Goal: Transaction & Acquisition: Purchase product/service

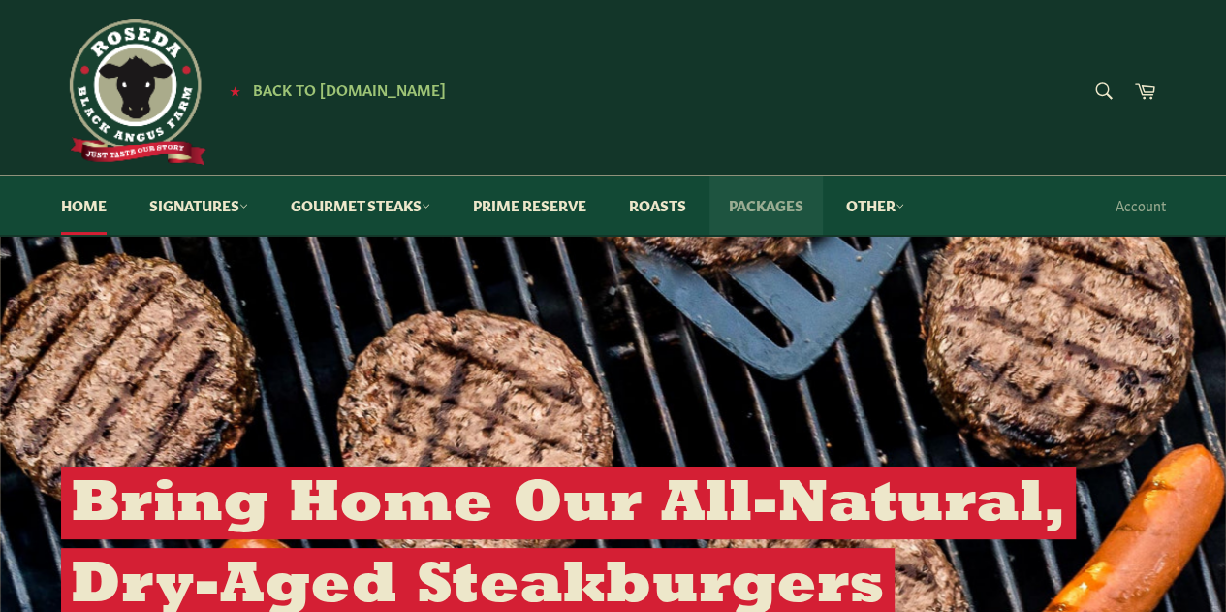
click at [793, 200] on link "Packages" at bounding box center [766, 204] width 113 height 59
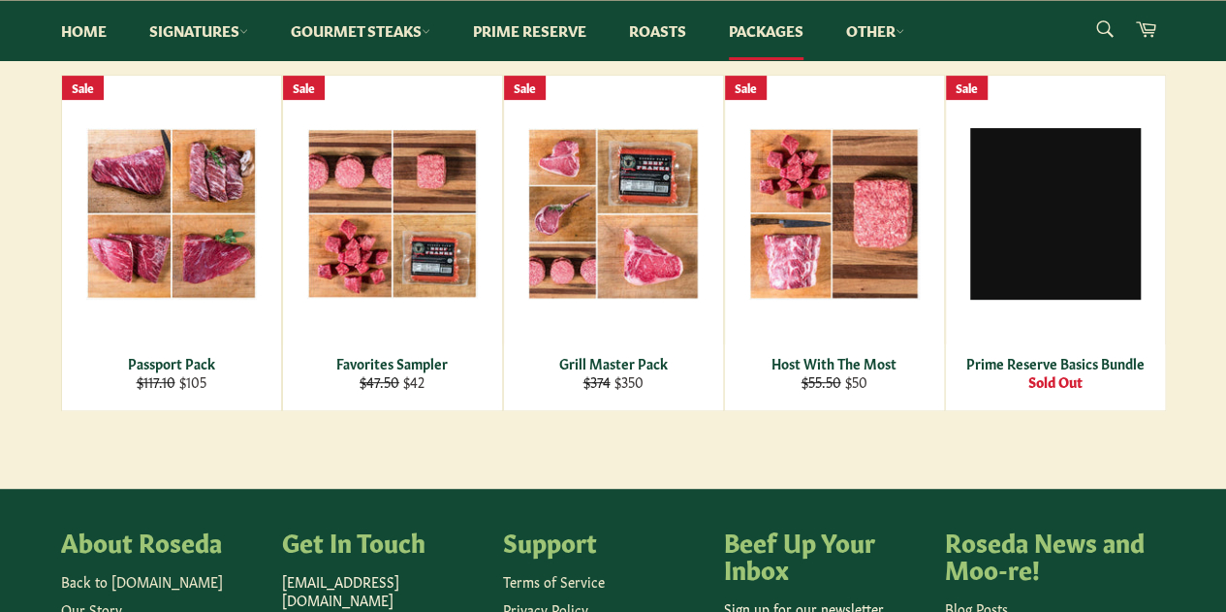
scroll to position [313, 0]
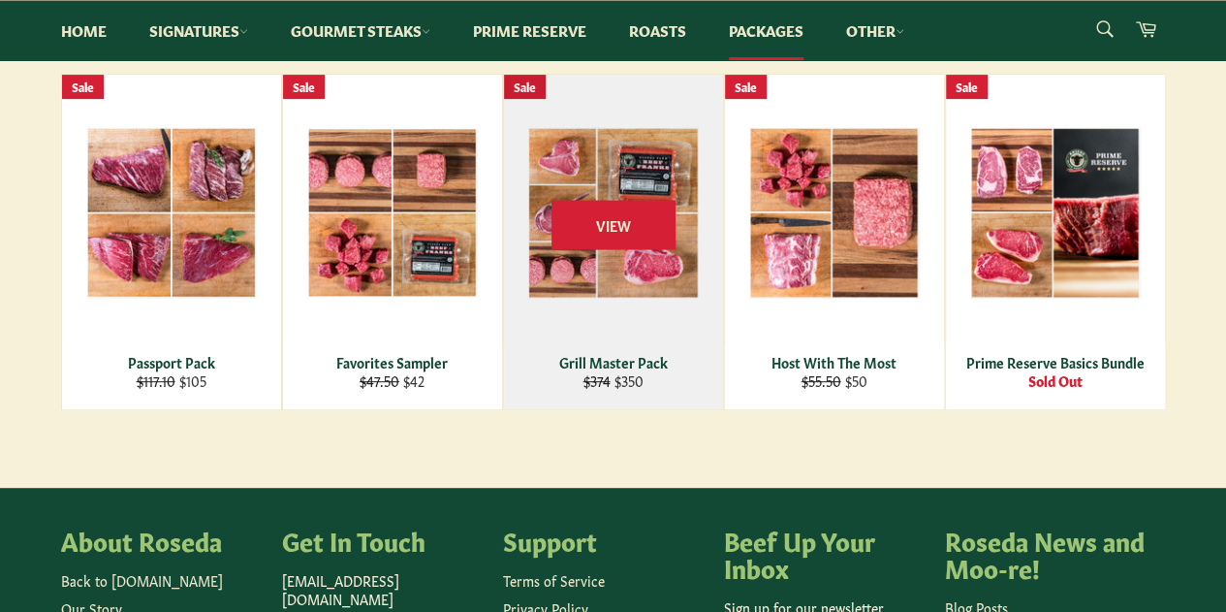
click at [669, 320] on div "View" at bounding box center [613, 242] width 219 height 334
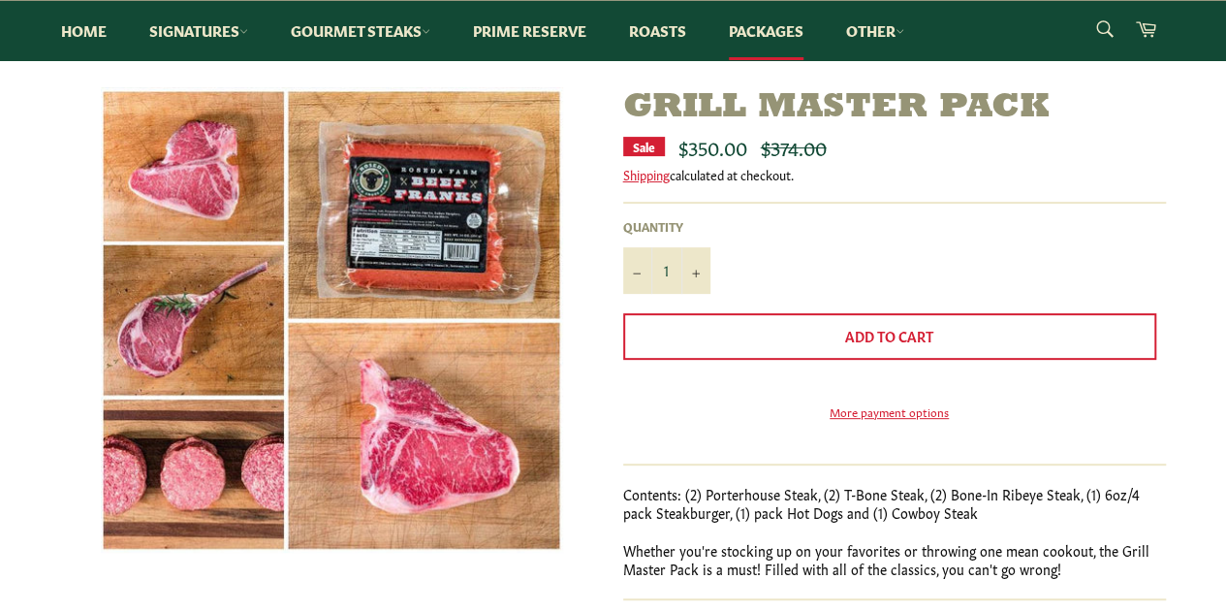
scroll to position [316, 0]
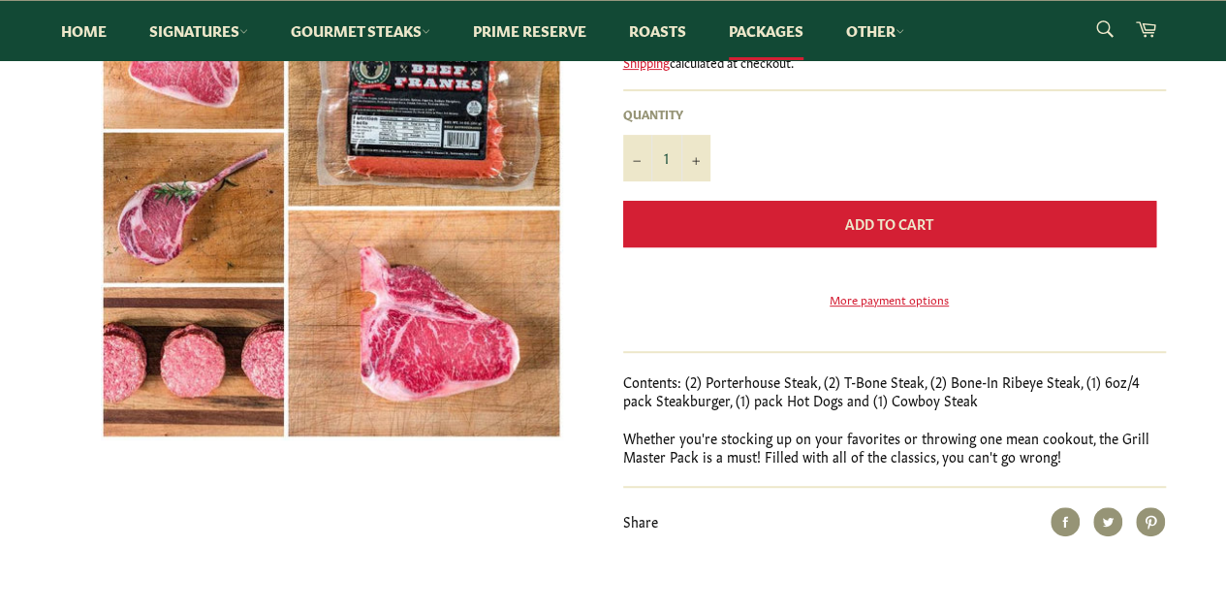
click at [837, 228] on button "Add to Cart" at bounding box center [889, 224] width 533 height 47
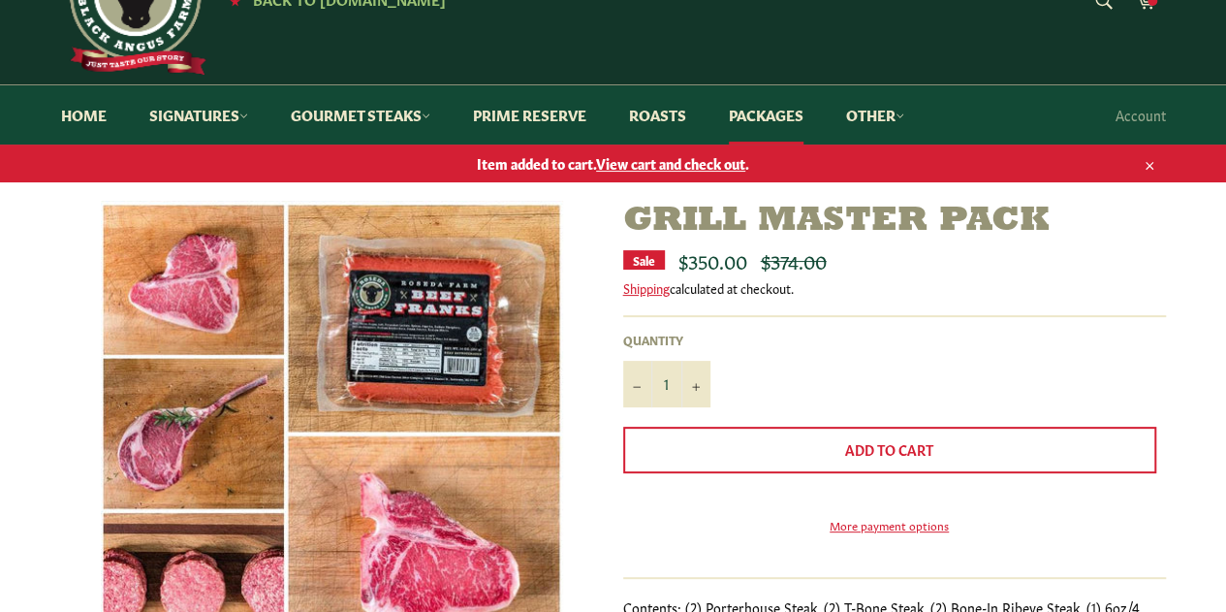
scroll to position [89, 0]
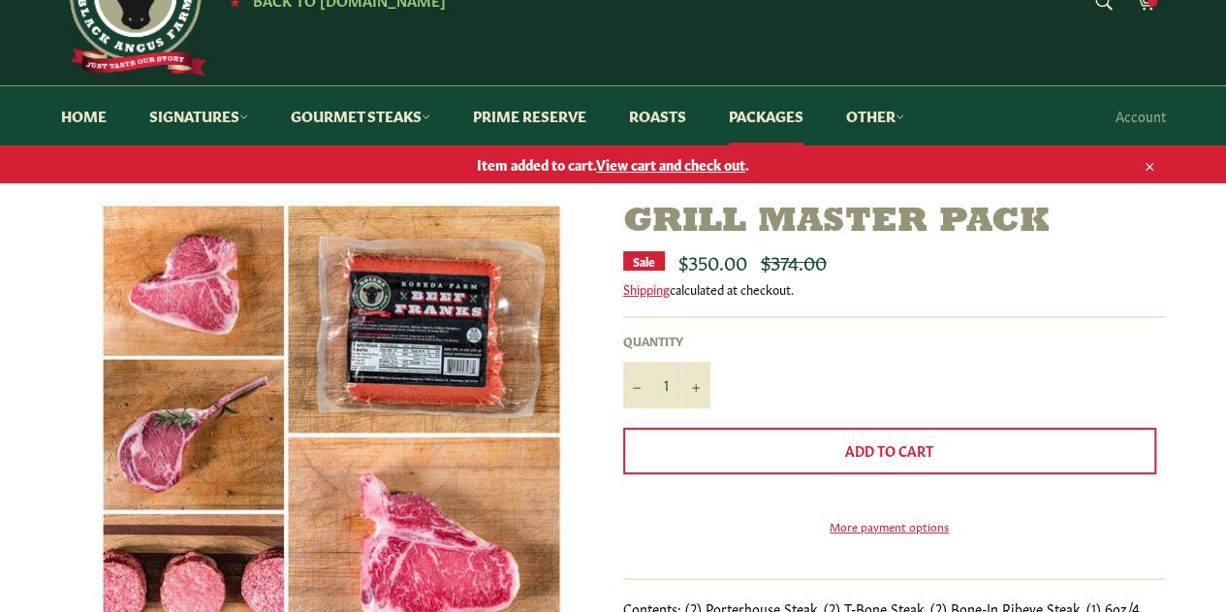
click at [693, 164] on span "View cart and check out" at bounding box center [670, 163] width 149 height 19
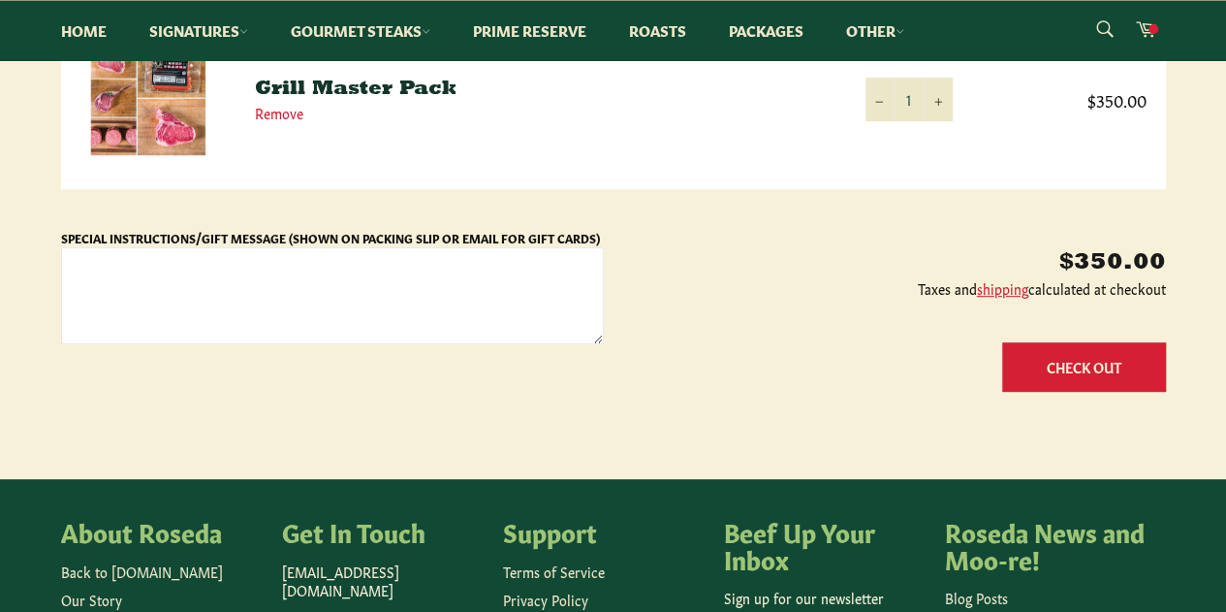
scroll to position [249, 0]
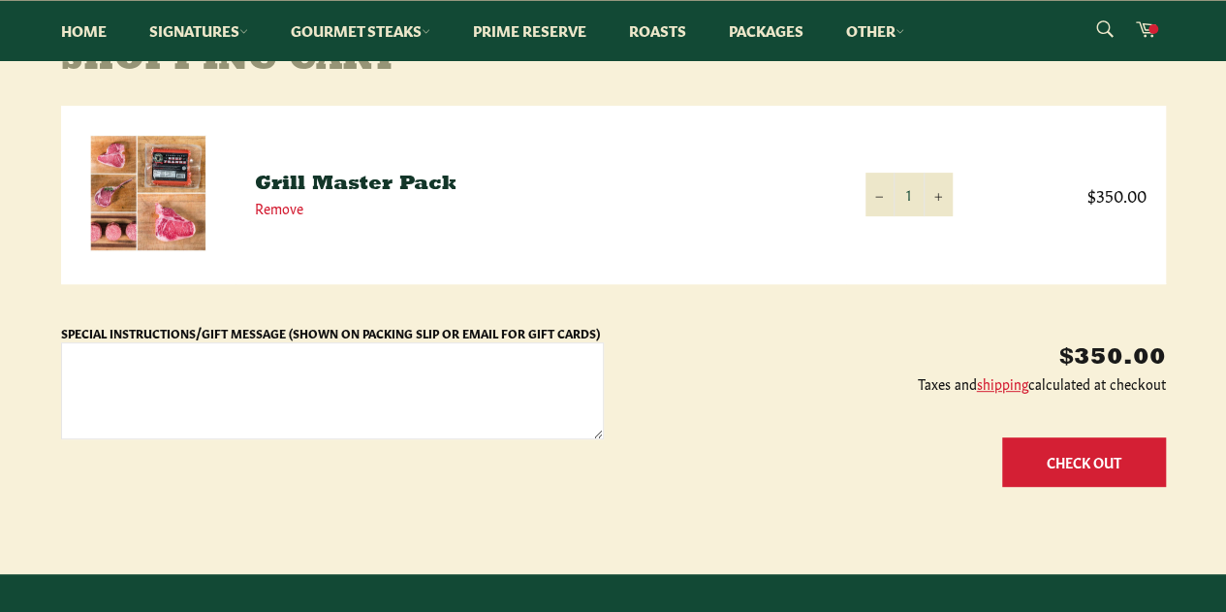
click at [1062, 447] on button "Check Out" at bounding box center [1084, 461] width 164 height 49
